Goal: Navigation & Orientation: Find specific page/section

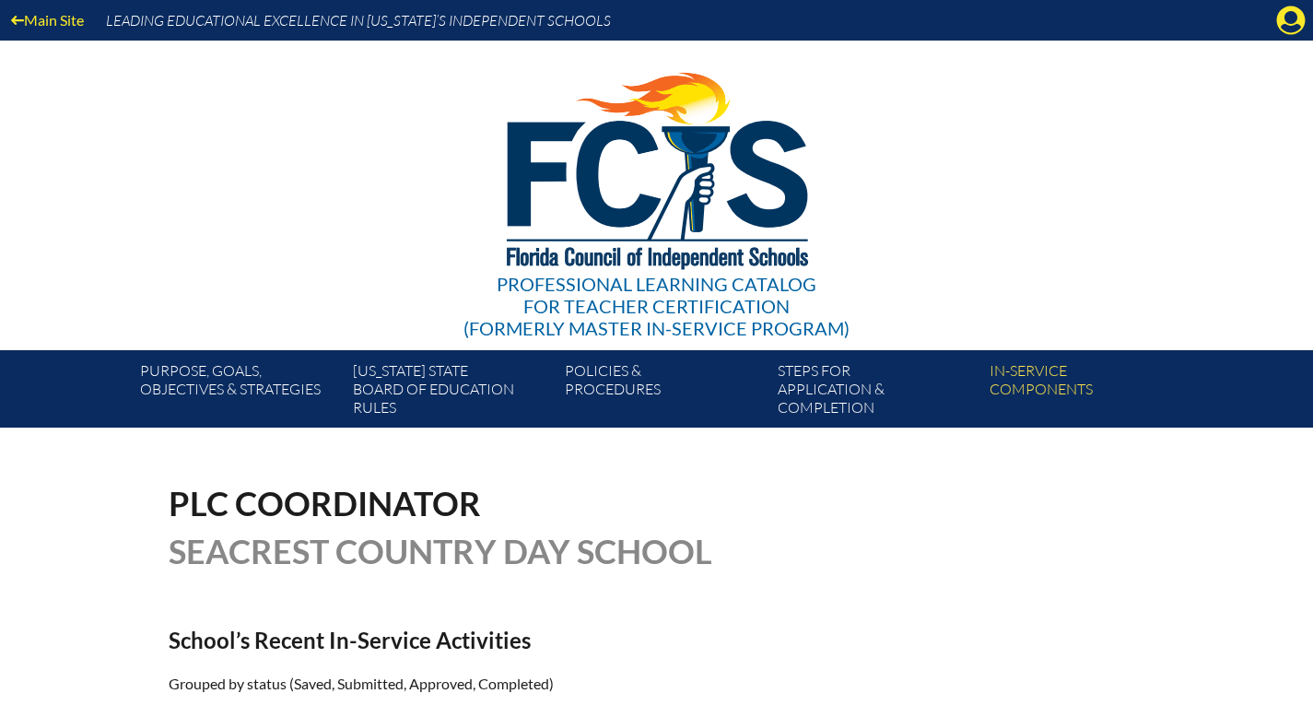
scroll to position [249, 0]
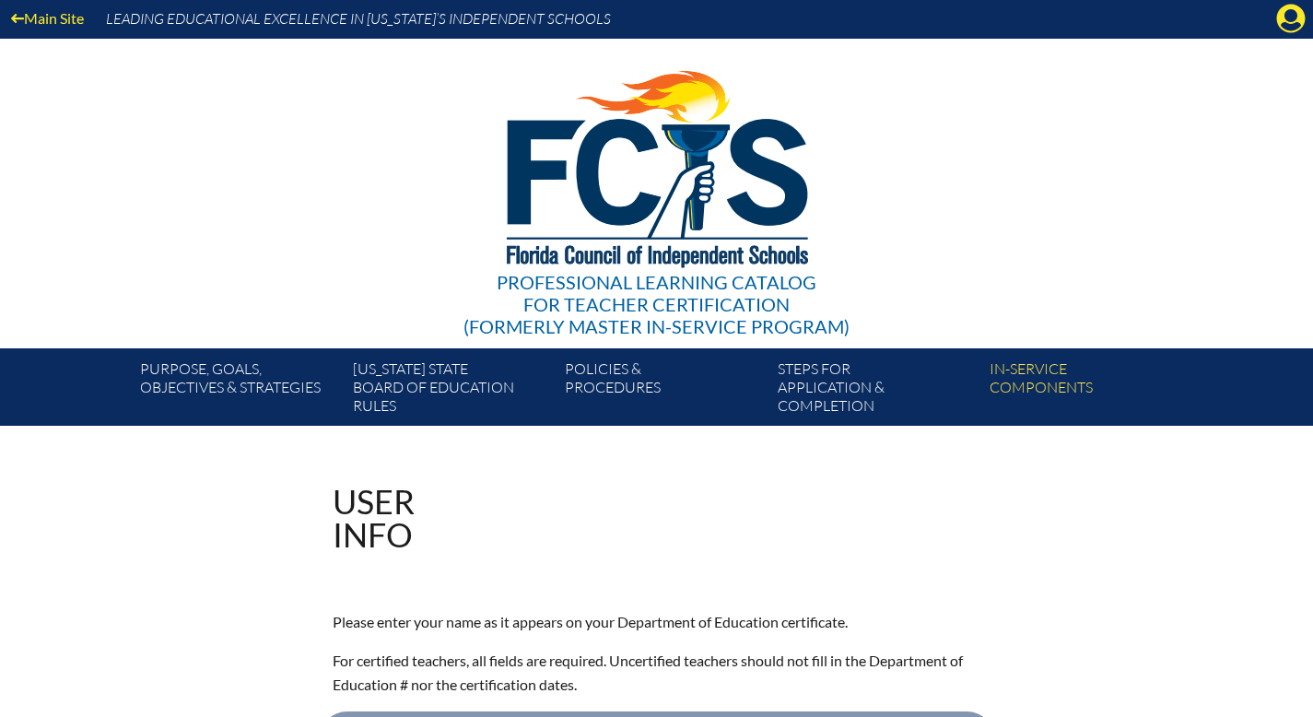
scroll to position [4, 0]
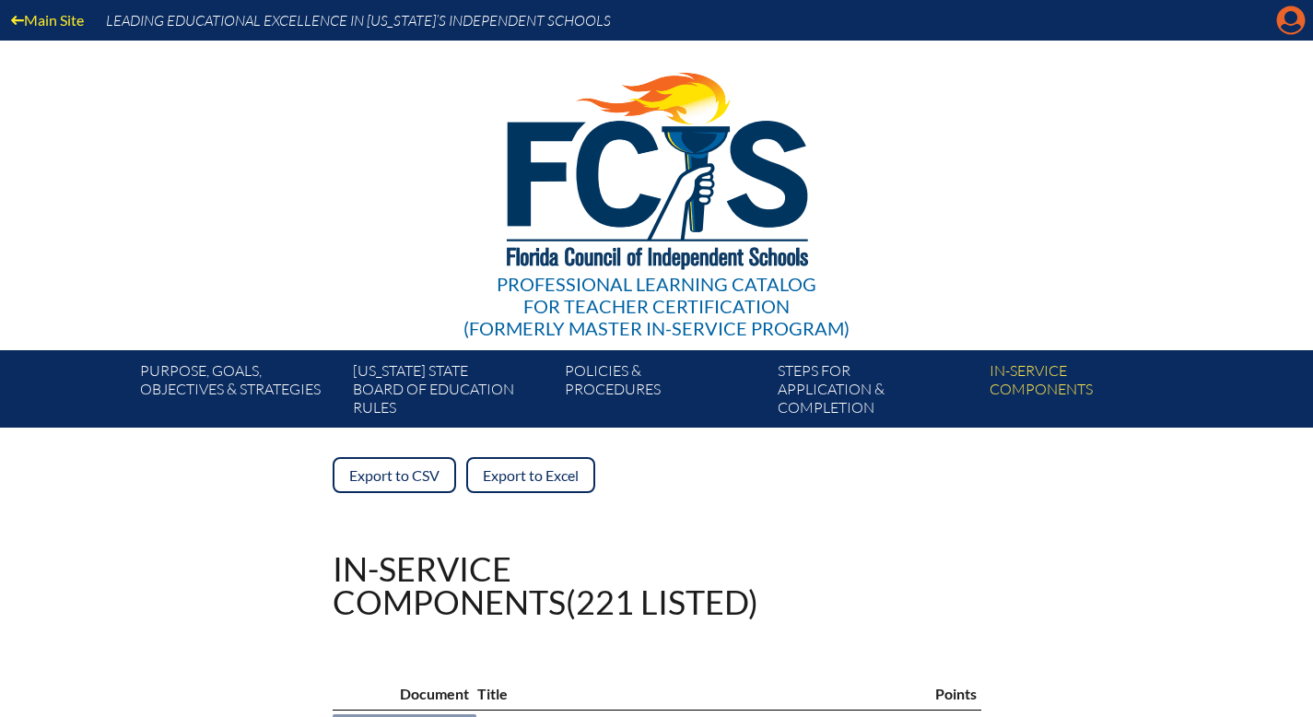
click at [1288, 16] on icon "Manage account" at bounding box center [1290, 20] width 29 height 29
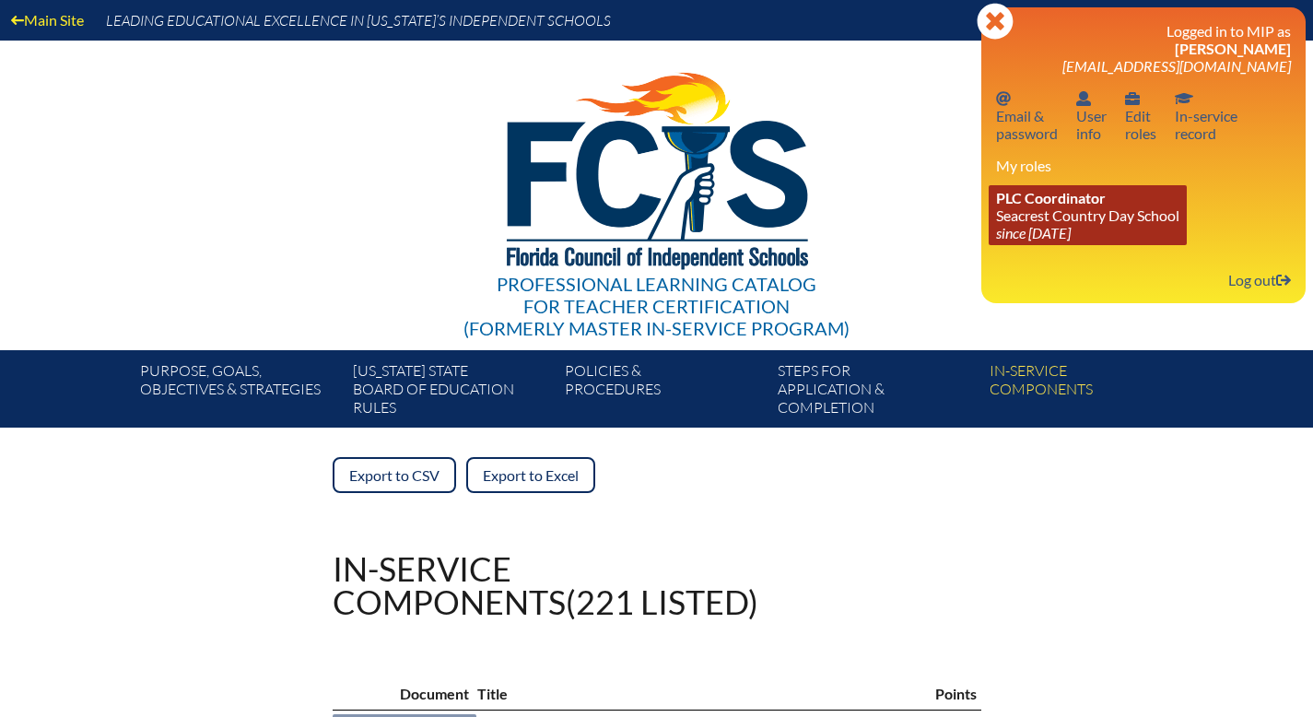
click at [1080, 206] on span "PLC Coordinator" at bounding box center [1051, 198] width 110 height 18
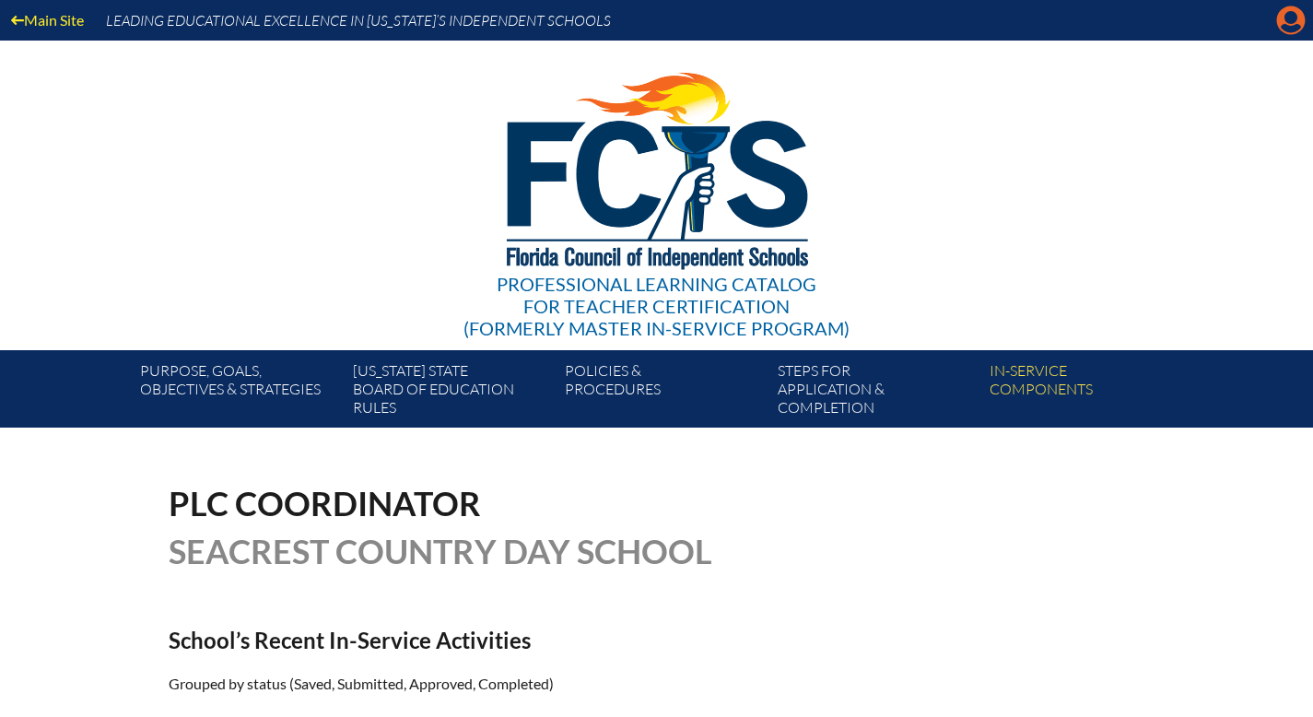
click at [1284, 18] on icon at bounding box center [1291, 20] width 29 height 29
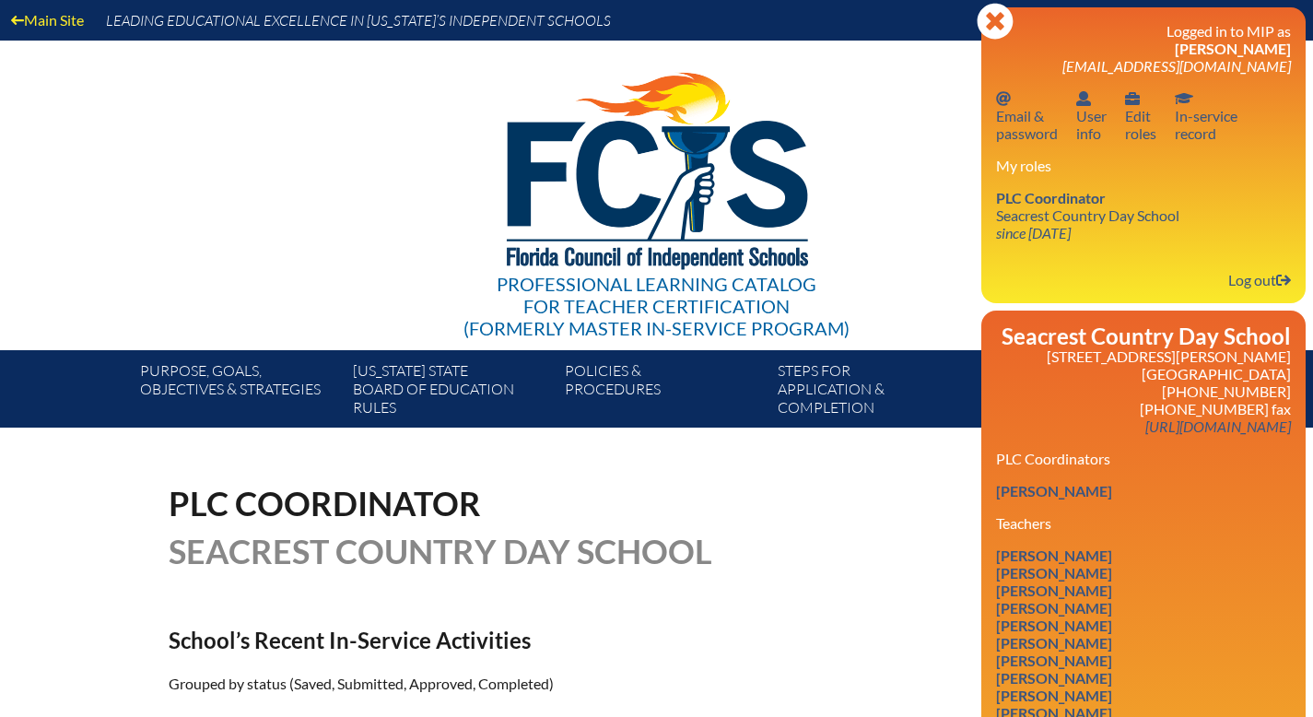
click at [927, 84] on div "Professional Learning Catalog for Teacher Certification (formerly Master In-ser…" at bounding box center [657, 196] width 1120 height 310
